Goal: Find specific page/section: Find specific page/section

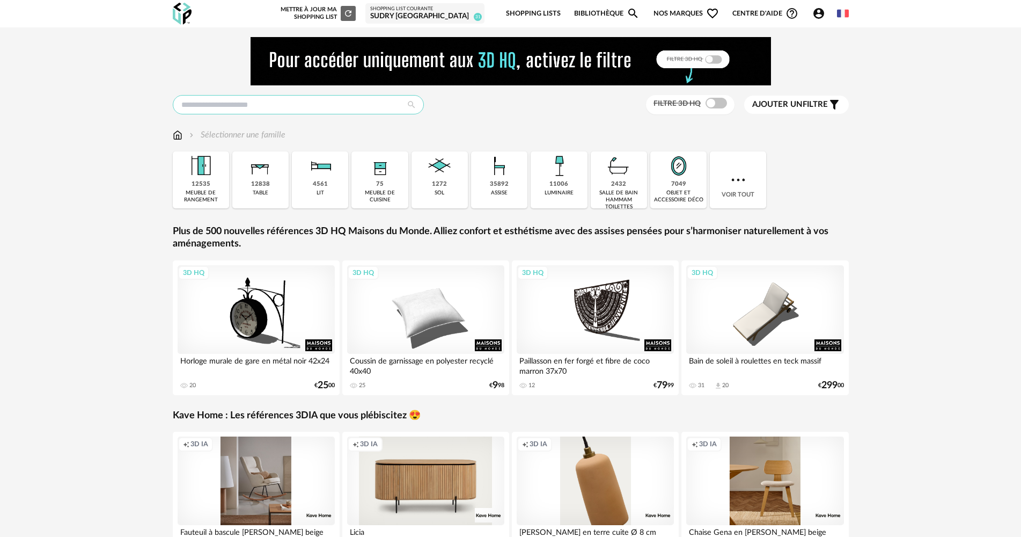
click at [231, 109] on input "text" at bounding box center [298, 104] width 251 height 19
type input "******"
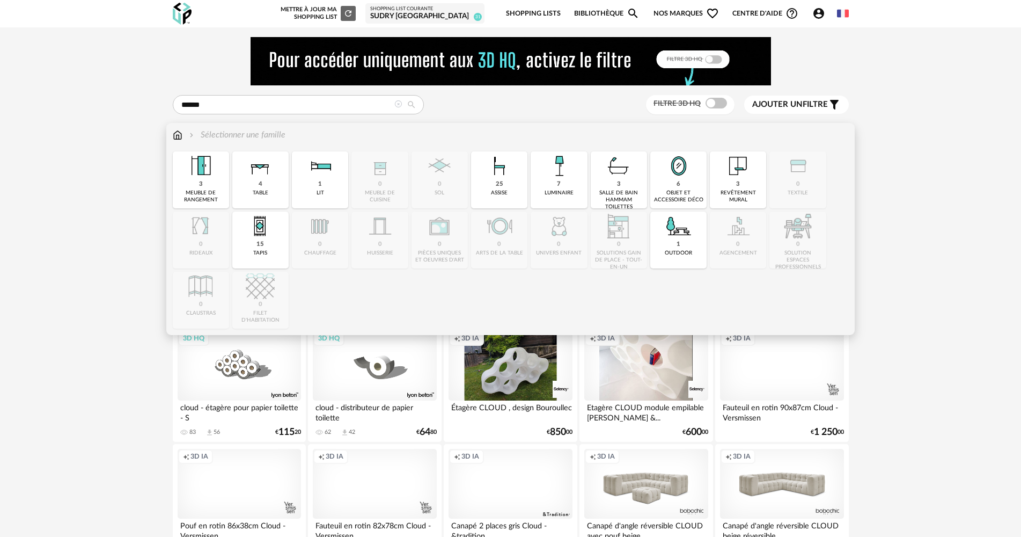
click at [171, 132] on div "Sélectionner une famille Close icon 3 meuble de rangement 4 table 1 lit 0 meubl…" at bounding box center [510, 229] width 689 height 212
click at [173, 134] on img at bounding box center [178, 135] width 10 height 12
click at [313, 172] on img at bounding box center [320, 165] width 29 height 29
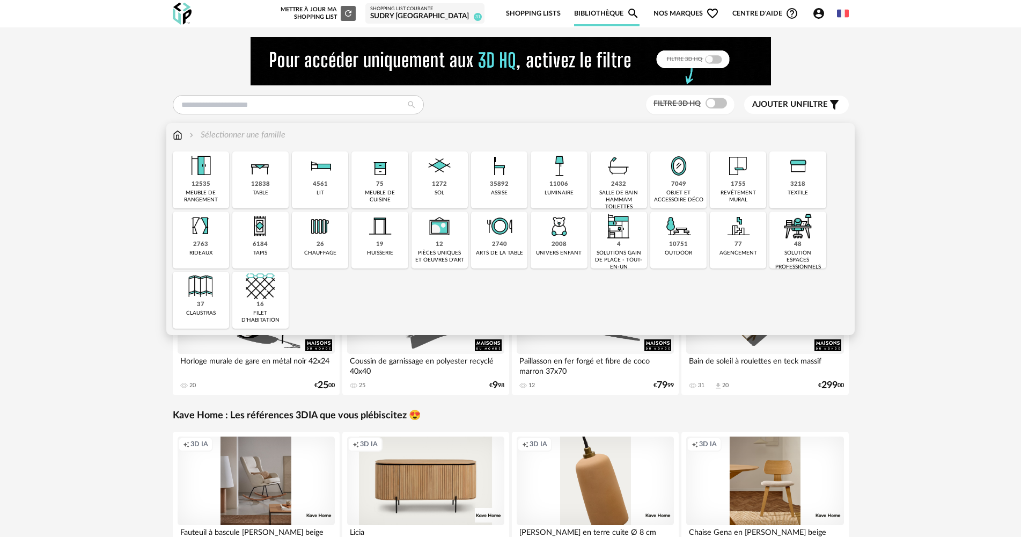
click at [326, 171] on img at bounding box center [320, 165] width 29 height 29
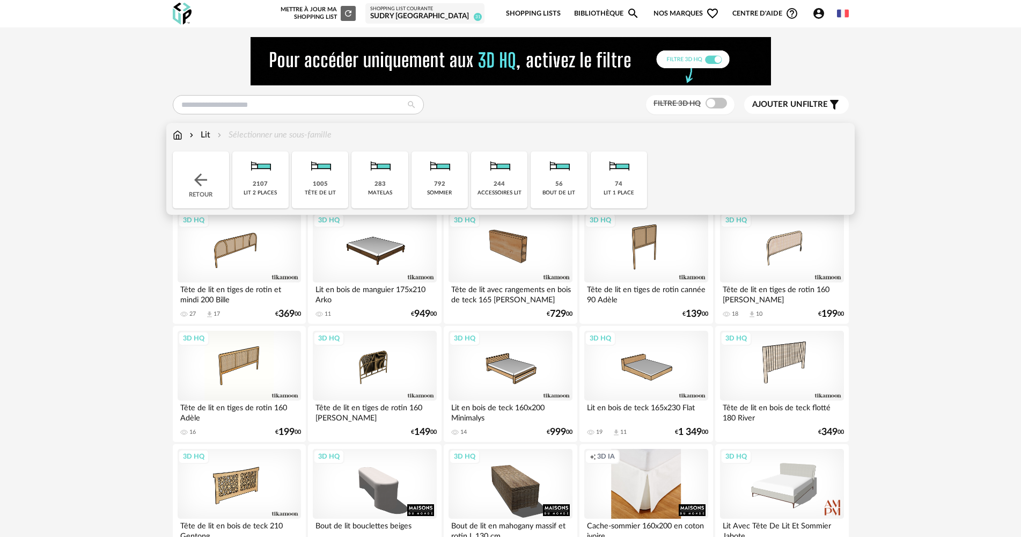
click at [609, 173] on img at bounding box center [618, 165] width 29 height 29
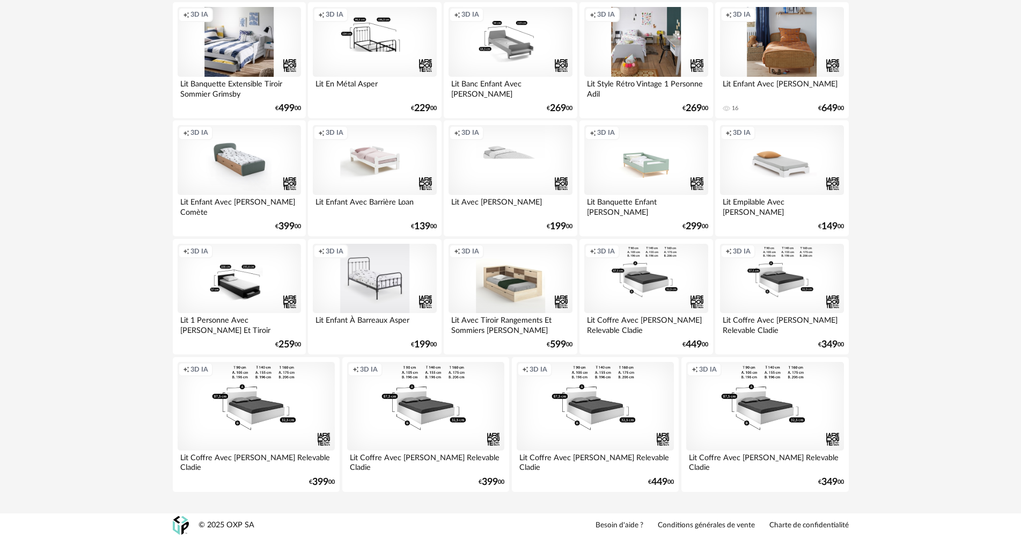
scroll to position [1505, 0]
